Goal: Information Seeking & Learning: Learn about a topic

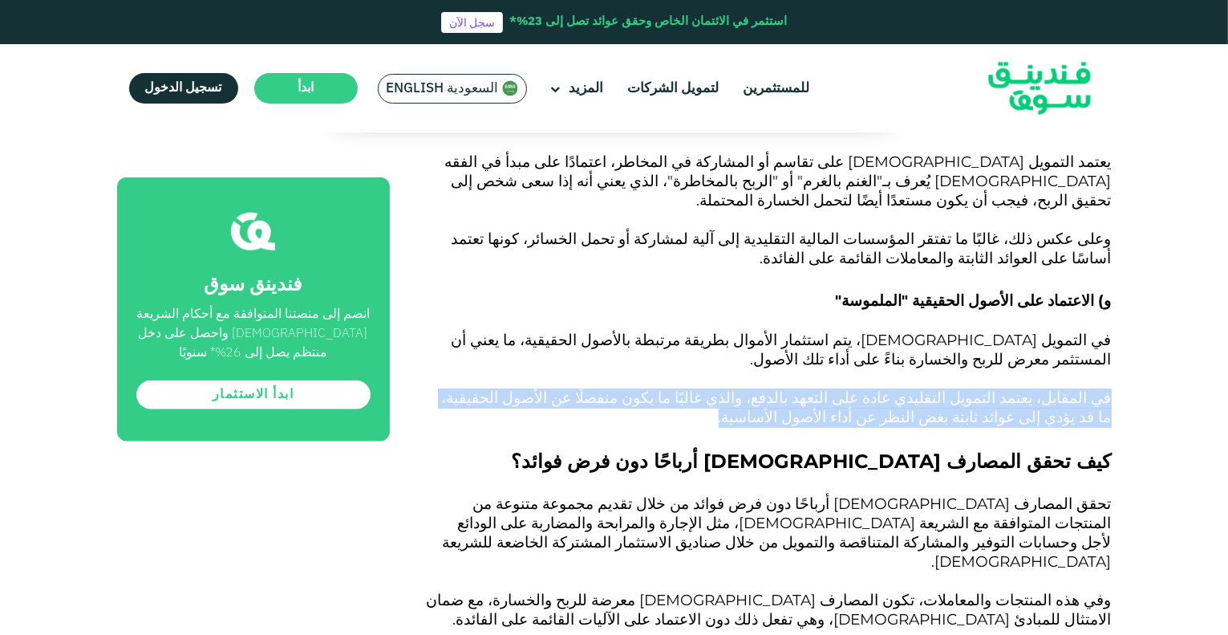
drag, startPoint x: 1117, startPoint y: 221, endPoint x: 952, endPoint y: 245, distance: 166.2
click at [952, 389] on p "في المقابل، يعتمد التمويل التقليدي عادة على التعهد بالدفع، والذي غالبًا ما يكون…" at bounding box center [769, 408] width 686 height 39
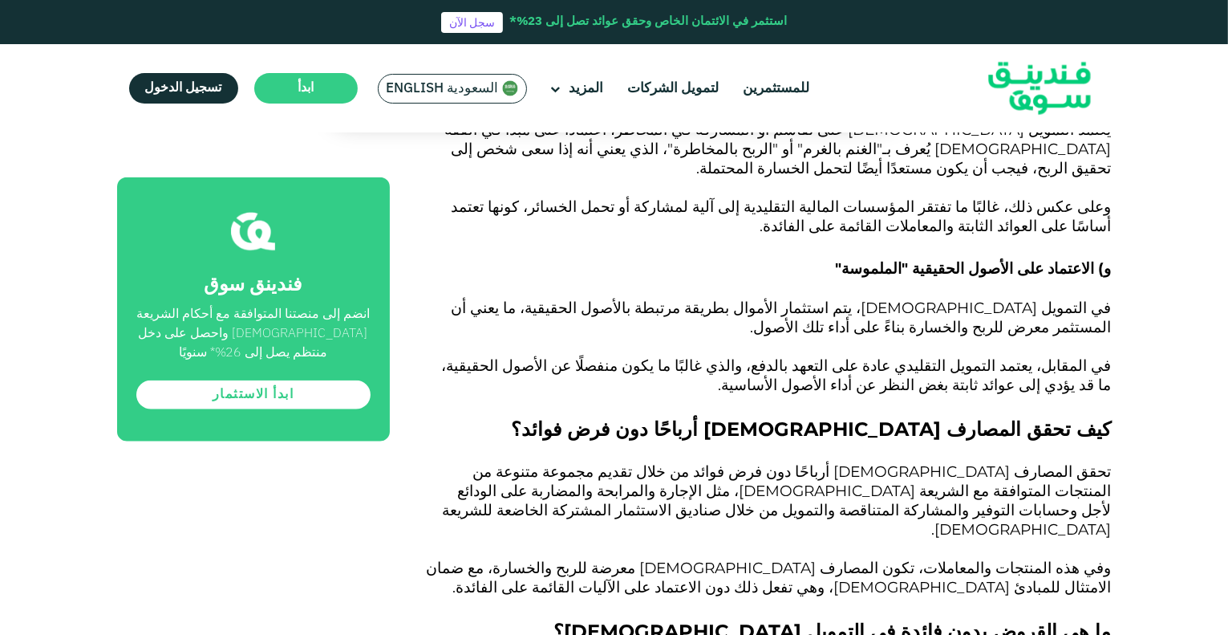
click at [1107, 462] on span "تحقق المصارف [DEMOGRAPHIC_DATA] أرباحًا دون فرض فوائد من خلال تقديم مجموعة متنو…" at bounding box center [777, 500] width 669 height 76
click at [1049, 463] on p "تحقق المصارف [DEMOGRAPHIC_DATA] أرباحًا دون فرض فوائد من خلال تقديم مجموعة متنو…" at bounding box center [769, 501] width 686 height 77
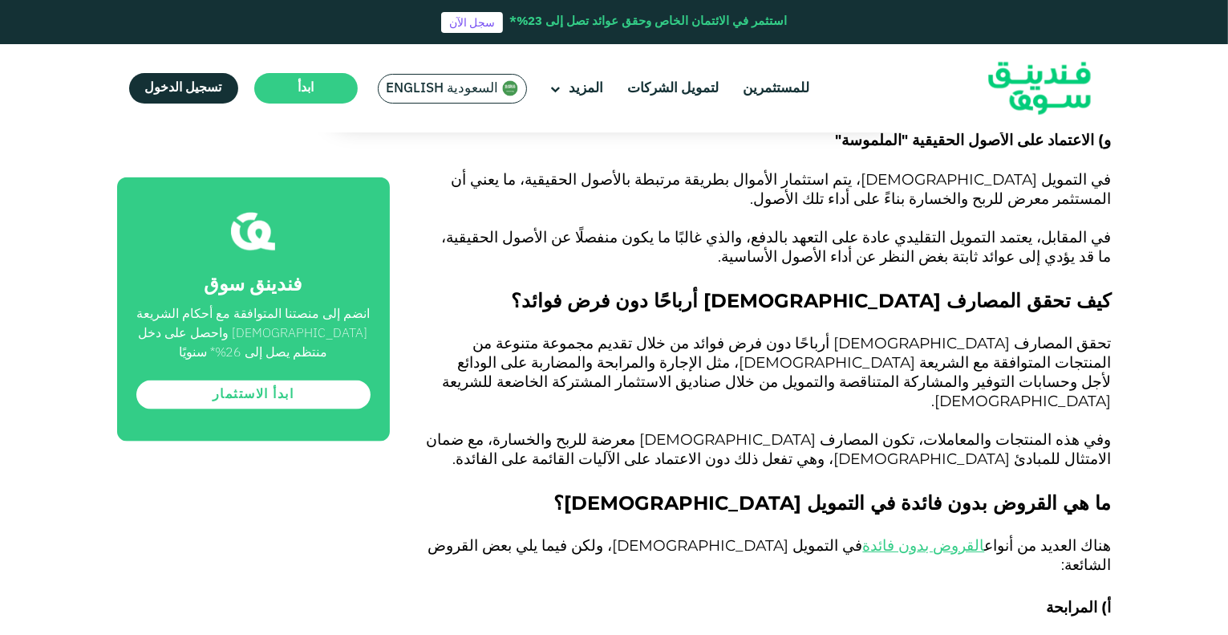
scroll to position [1983, 0]
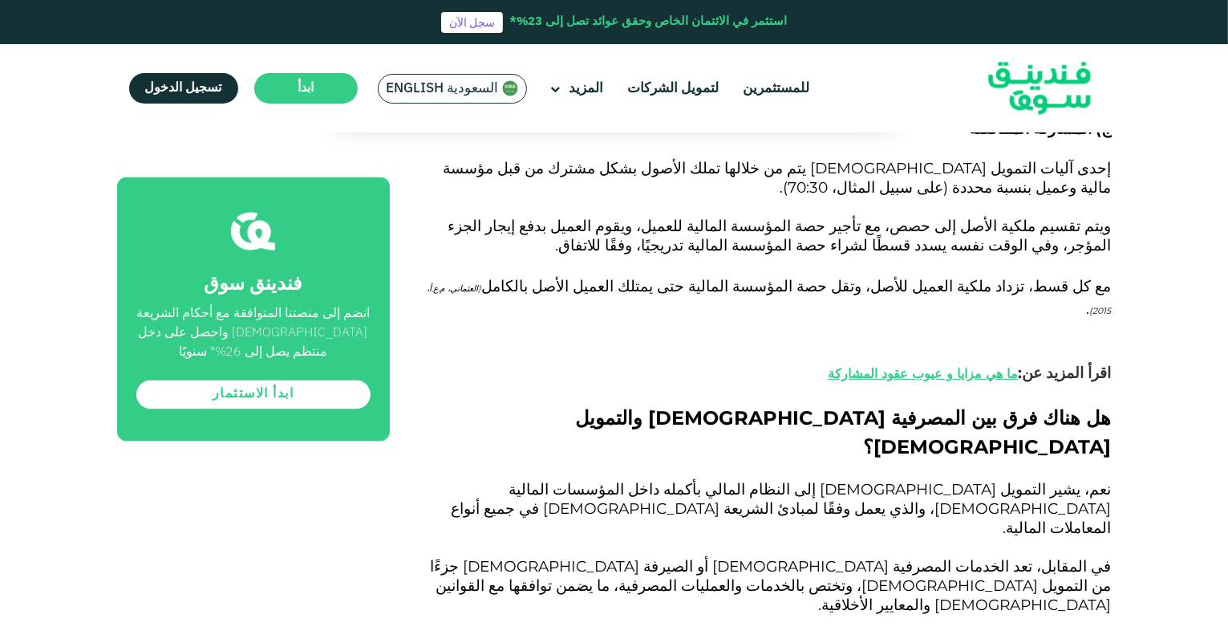
scroll to position [2849, 0]
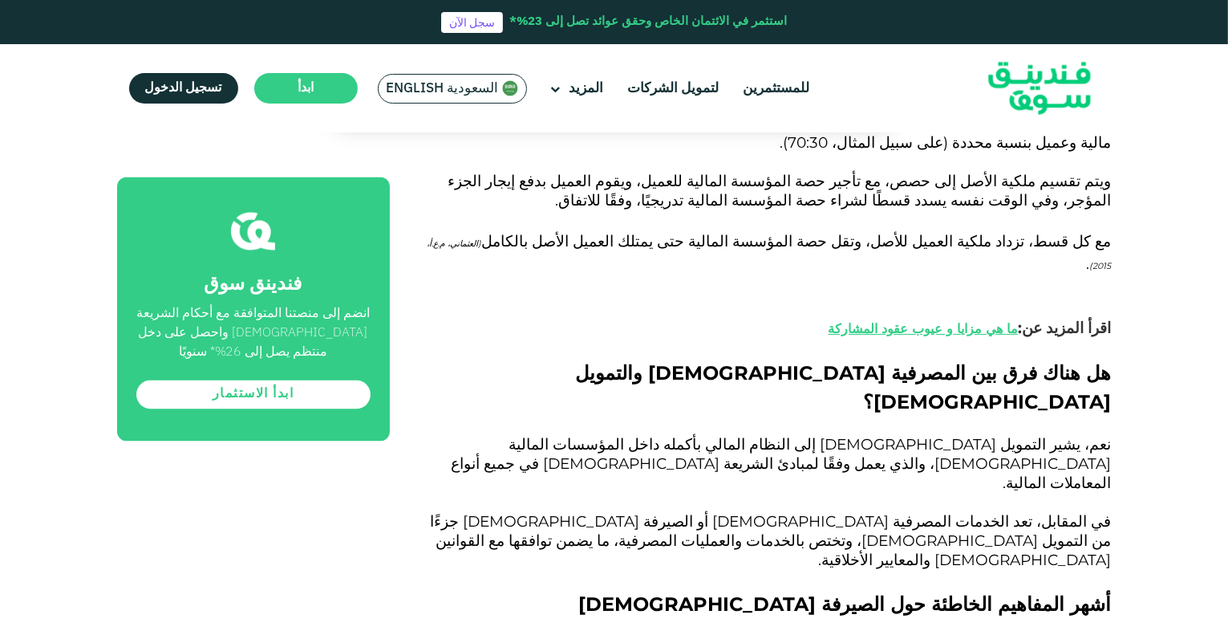
drag, startPoint x: 988, startPoint y: 259, endPoint x: 997, endPoint y: 298, distance: 40.3
click at [997, 298] on div "على مدى العقود القليلة الماضية، بذل ال[DEMOGRAPHIC_DATA] جهودًا كبيرة لإعادة هي…" at bounding box center [769, 183] width 686 height 4199
drag, startPoint x: 1049, startPoint y: 322, endPoint x: 879, endPoint y: 318, distance: 170.1
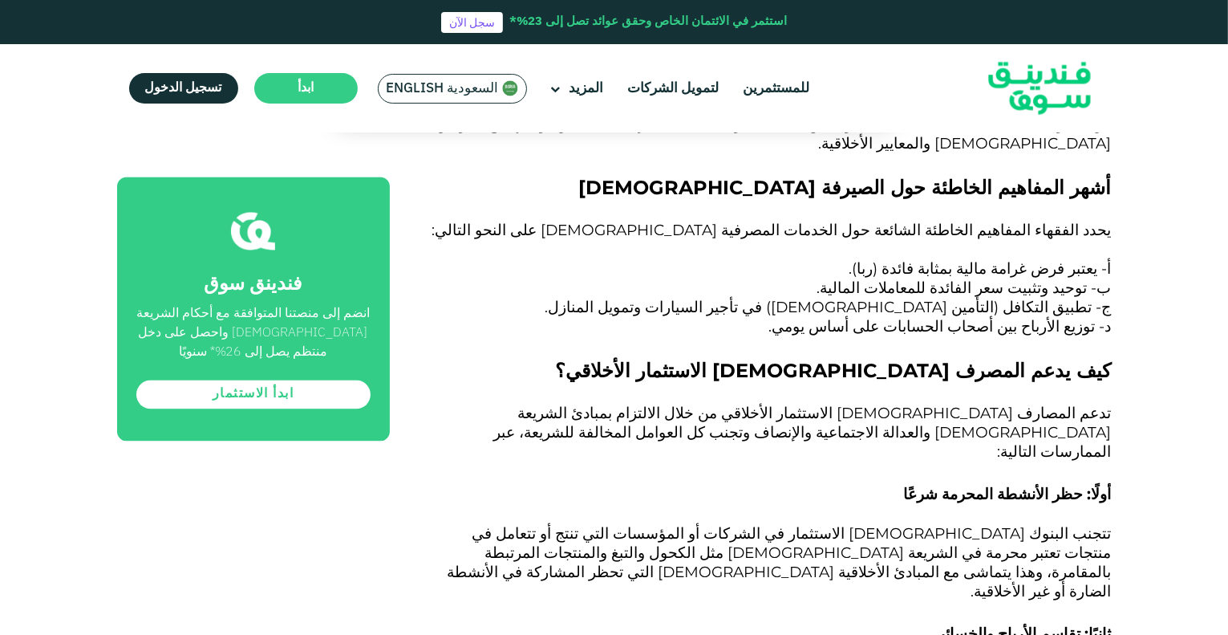
scroll to position [3267, 0]
drag, startPoint x: 972, startPoint y: 229, endPoint x: 860, endPoint y: 304, distance: 134.8
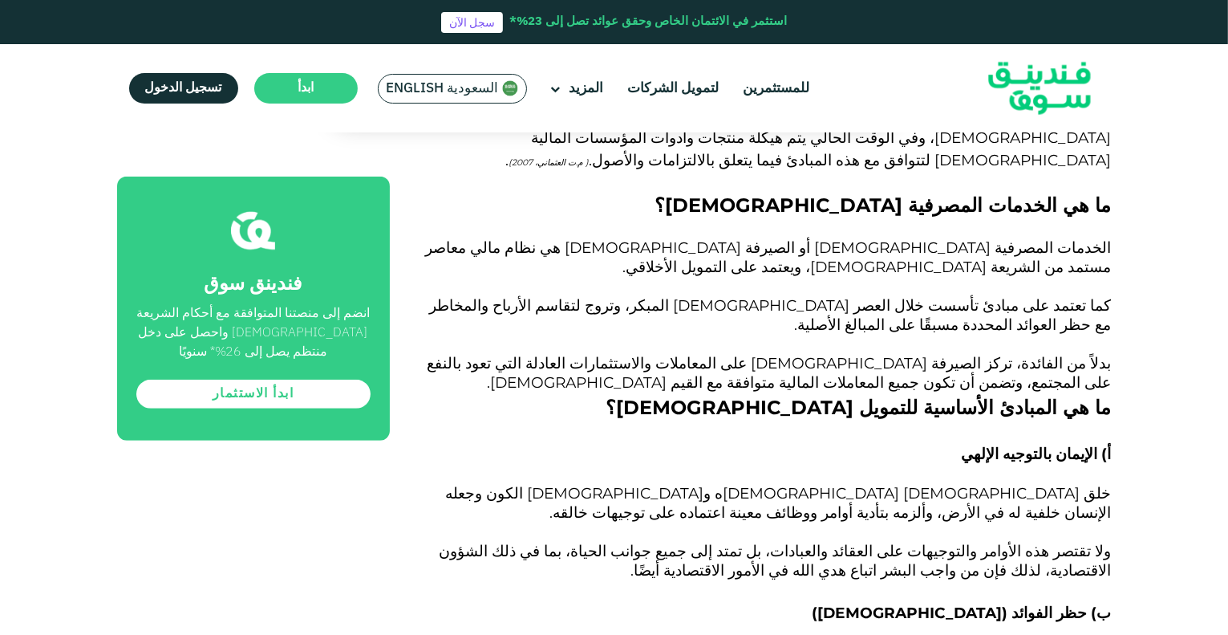
scroll to position [1020, 0]
